Goal: Task Accomplishment & Management: Manage account settings

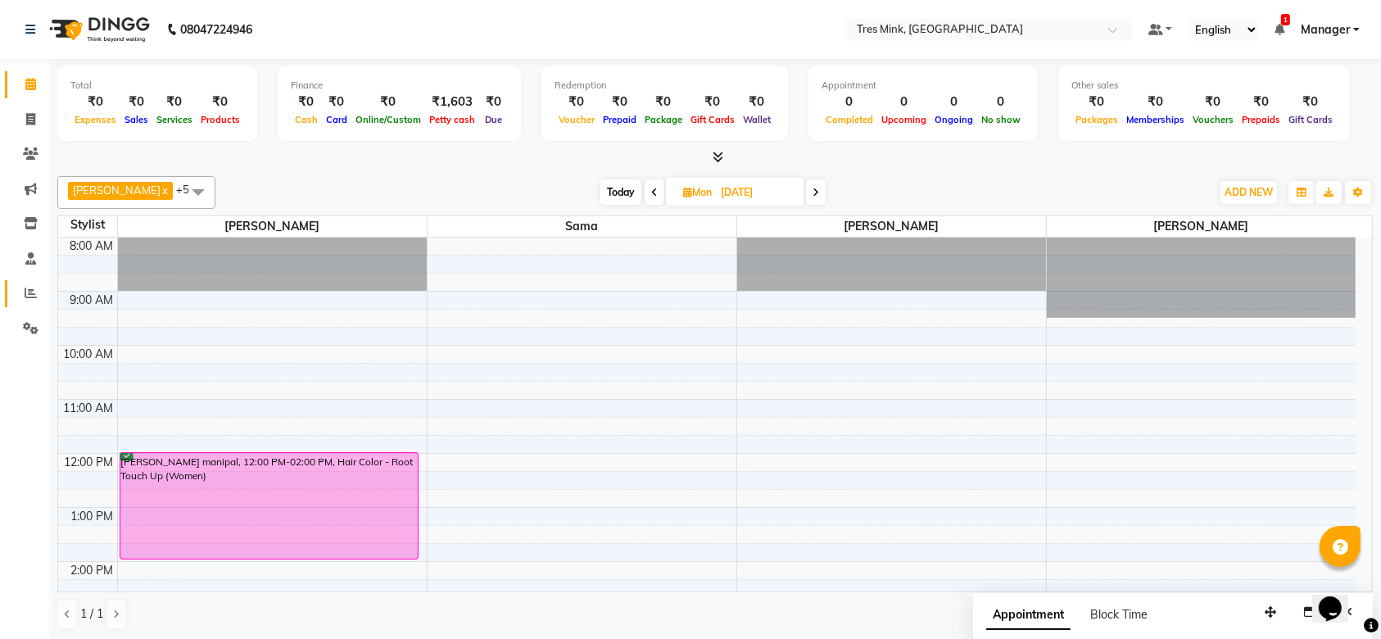
scroll to position [109, 0]
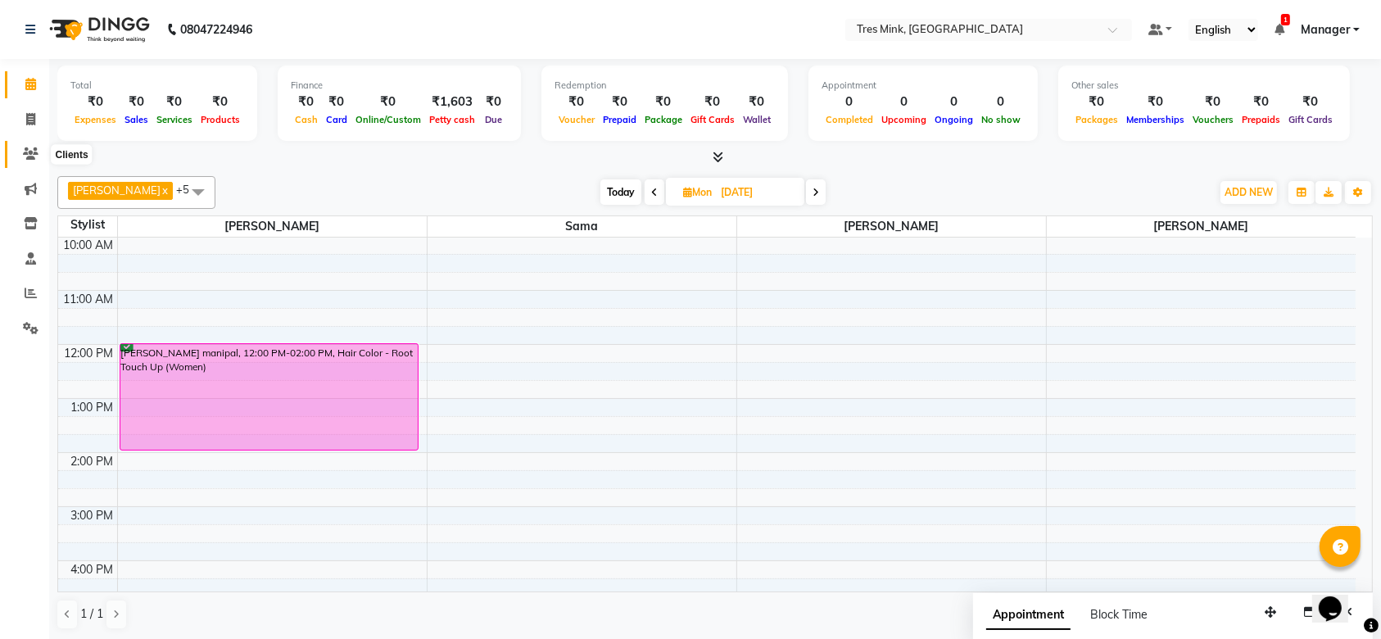
click at [35, 147] on icon at bounding box center [31, 153] width 16 height 12
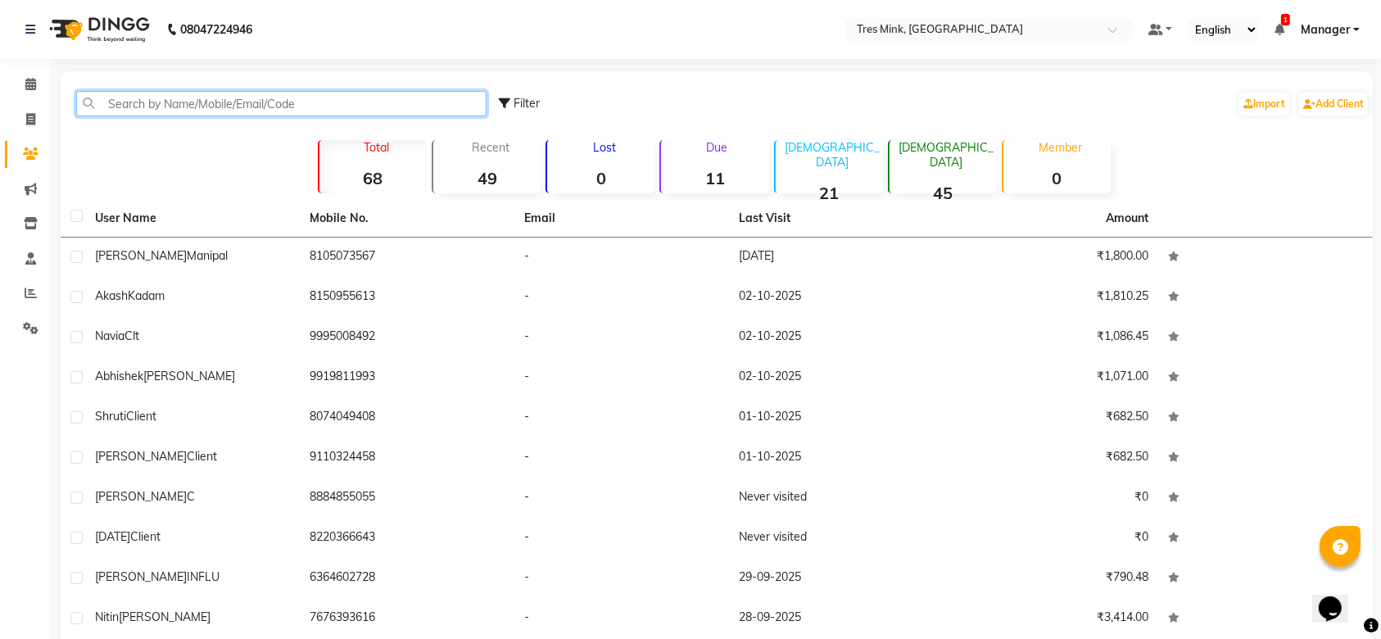
click at [310, 100] on input "text" at bounding box center [281, 103] width 410 height 25
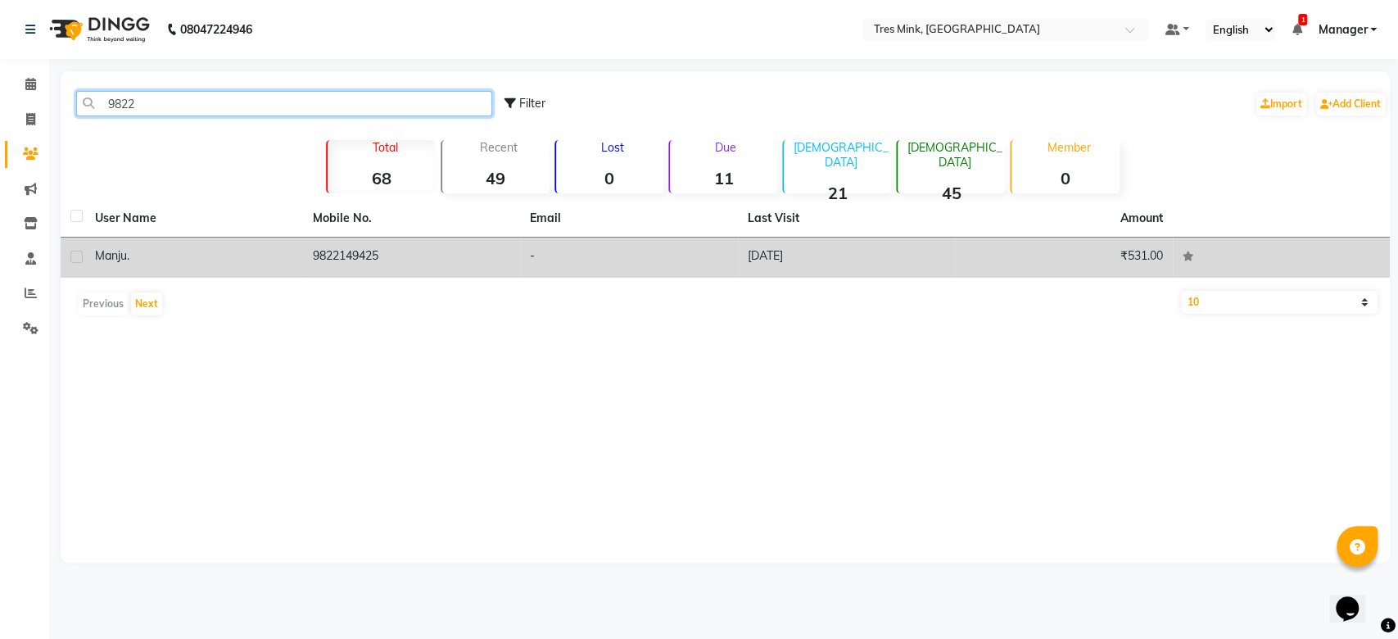
type input "9822"
click at [556, 247] on td "-" at bounding box center [629, 257] width 218 height 40
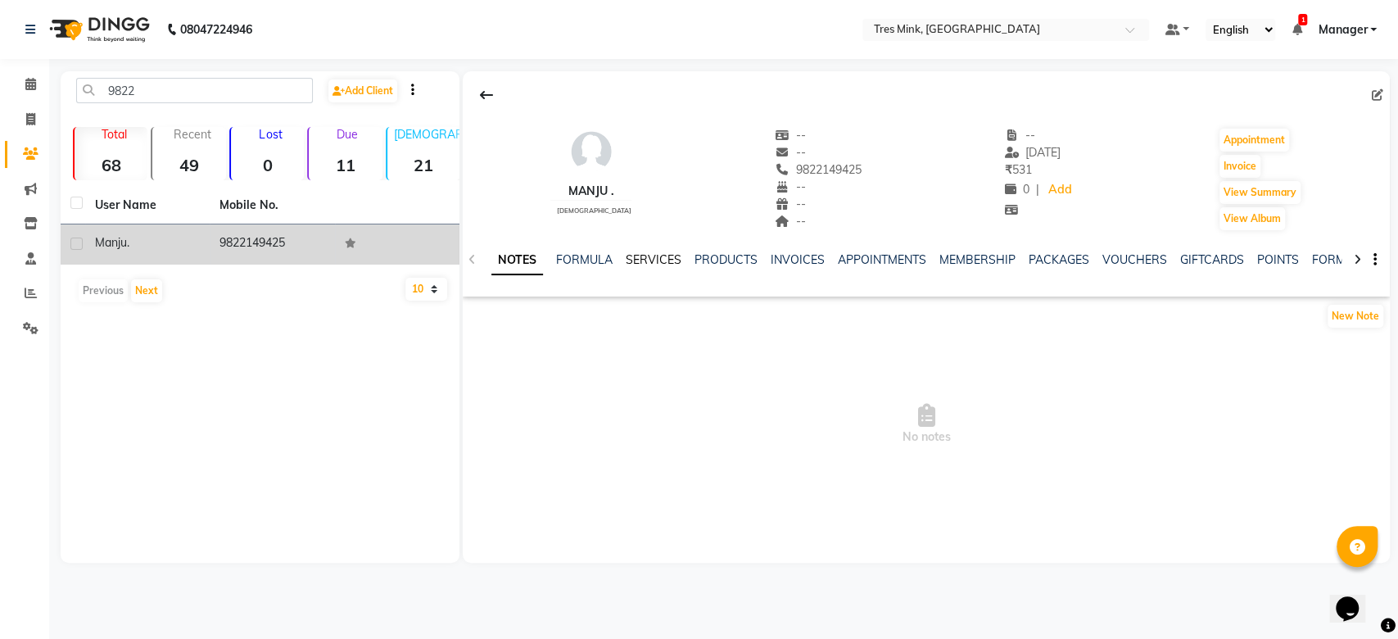
click at [660, 256] on link "SERVICES" at bounding box center [654, 259] width 56 height 15
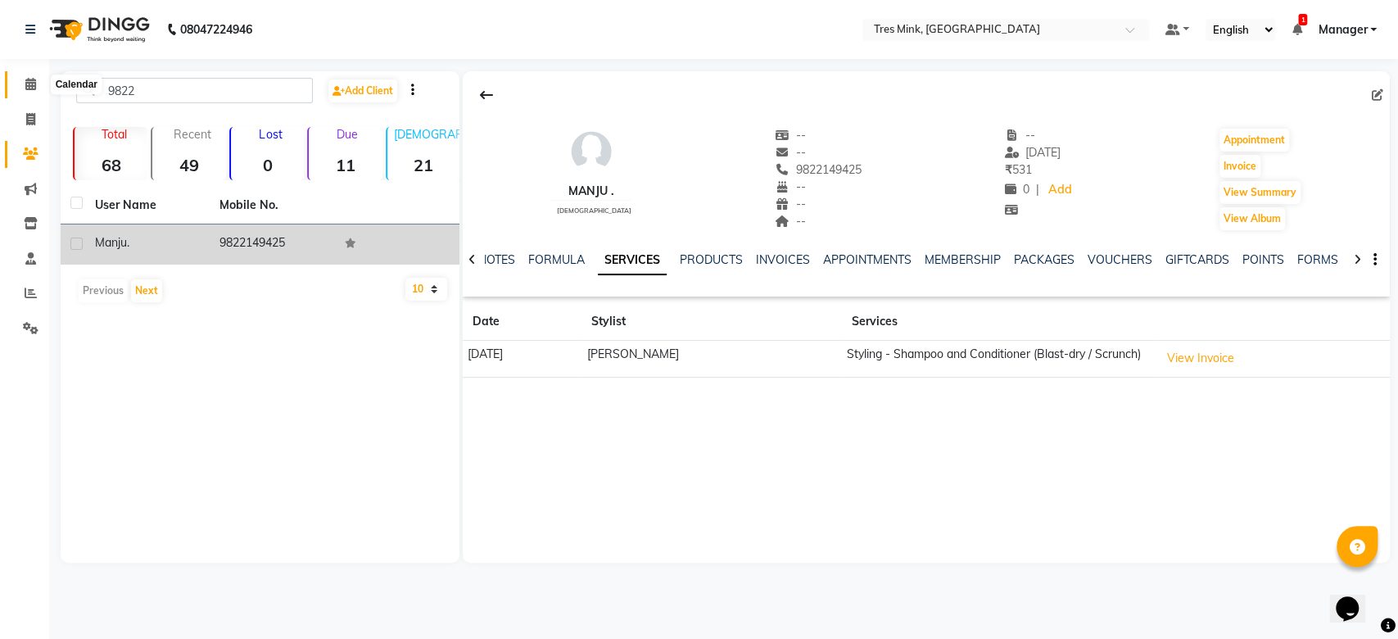
click at [20, 80] on span at bounding box center [30, 84] width 29 height 19
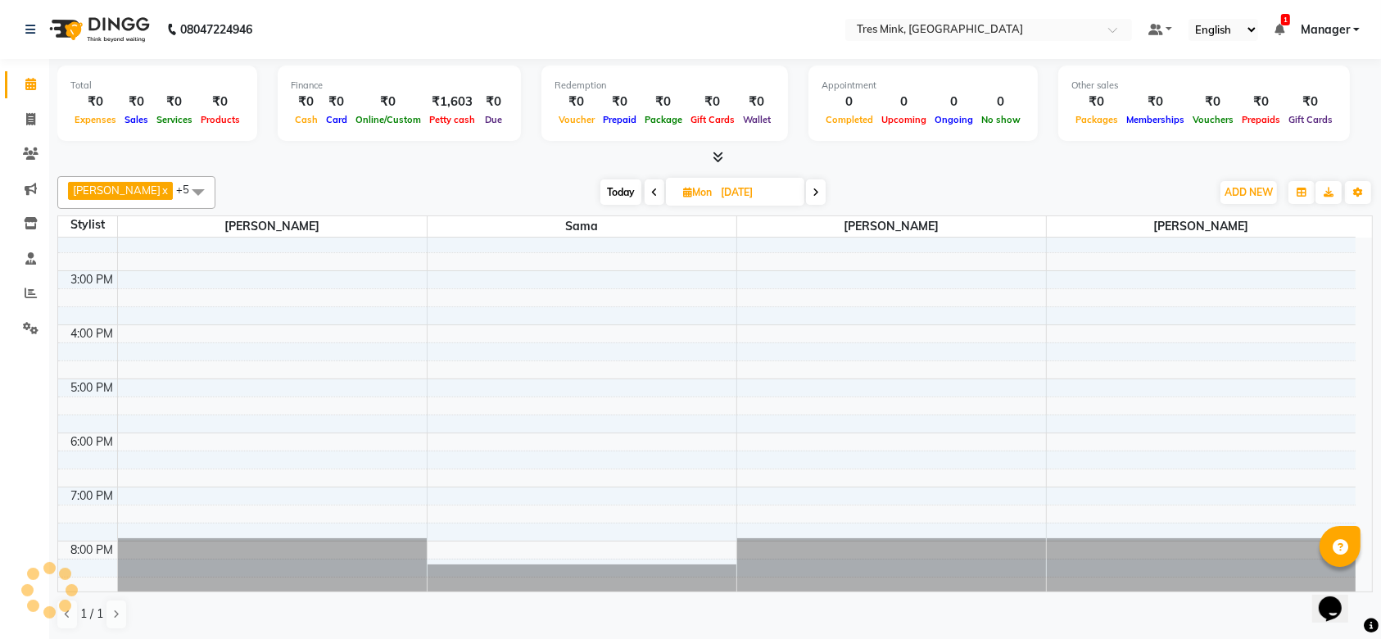
scroll to position [344, 0]
